Goal: Task Accomplishment & Management: Manage account settings

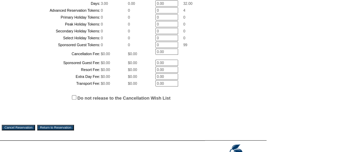
scroll to position [220, 0]
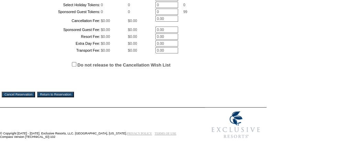
click at [29, 97] on input "Cancel Reservation" at bounding box center [18, 95] width 33 height 6
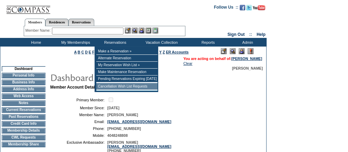
click at [152, 88] on td "Cancellation Wish List Requests" at bounding box center [126, 86] width 61 height 7
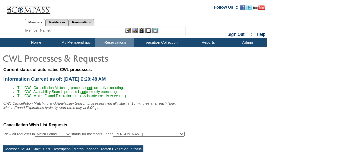
select select "50"
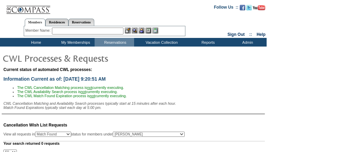
click at [40, 42] on td "Home" at bounding box center [35, 42] width 40 height 9
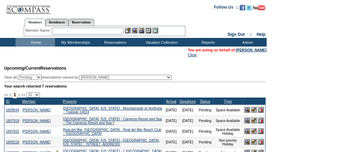
click at [88, 33] on input "text" at bounding box center [88, 31] width 72 height 7
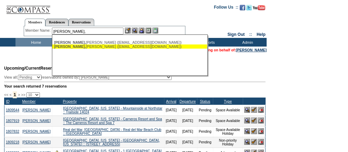
click at [87, 46] on div "Rhea, Robert (robertmrhea@gmail.com)" at bounding box center [129, 46] width 151 height 4
type input "Rhea, Robert (robertmrhea@gmail.com)"
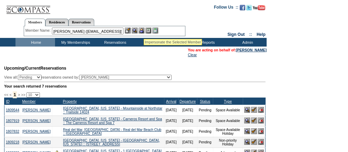
click at [144, 30] on img at bounding box center [142, 31] width 6 height 6
click at [134, 30] on img at bounding box center [135, 31] width 6 height 6
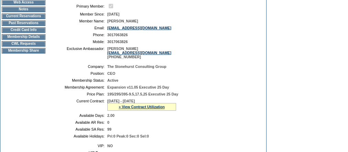
scroll to position [83, 0]
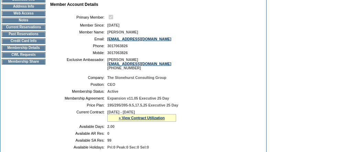
click at [34, 57] on td "CWL Requests" at bounding box center [24, 55] width 44 height 6
